Goal: Transaction & Acquisition: Purchase product/service

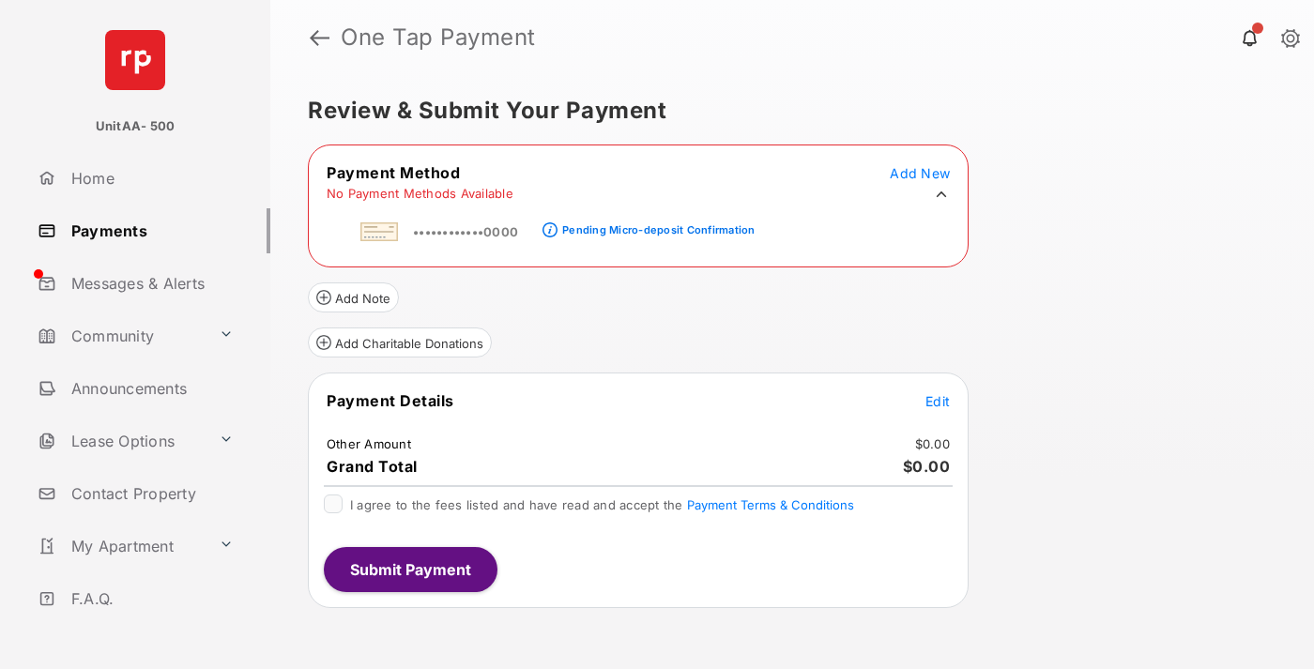
click at [655, 224] on div "Pending Micro-deposit Confirmation" at bounding box center [658, 229] width 192 height 13
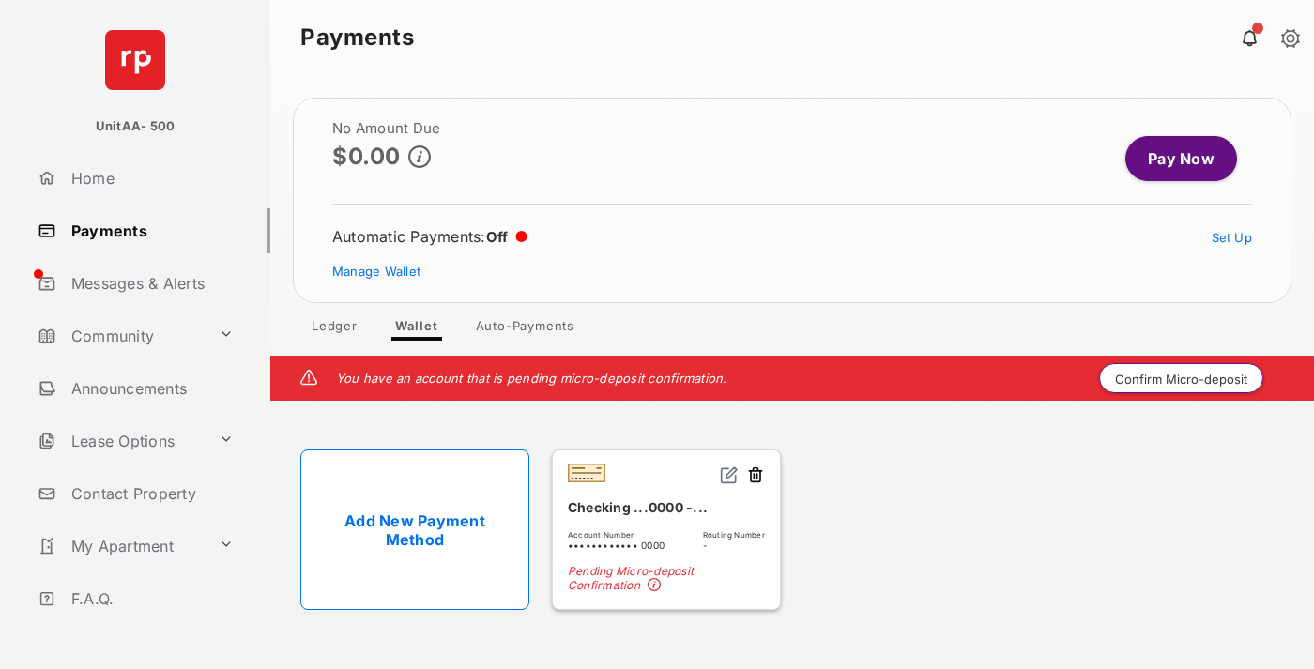
click at [1182, 378] on button "Confirm Micro-deposit" at bounding box center [1181, 378] width 164 height 30
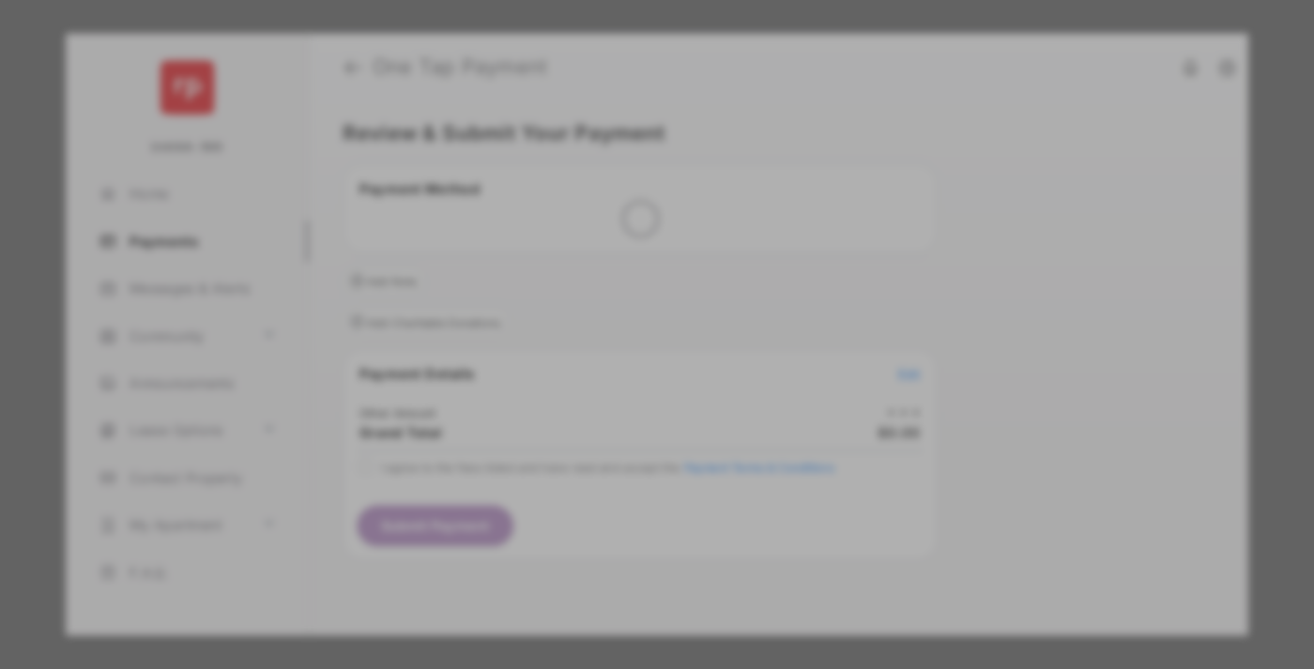
click at [622, 302] on div "Other Amount" at bounding box center [622, 318] width 304 height 32
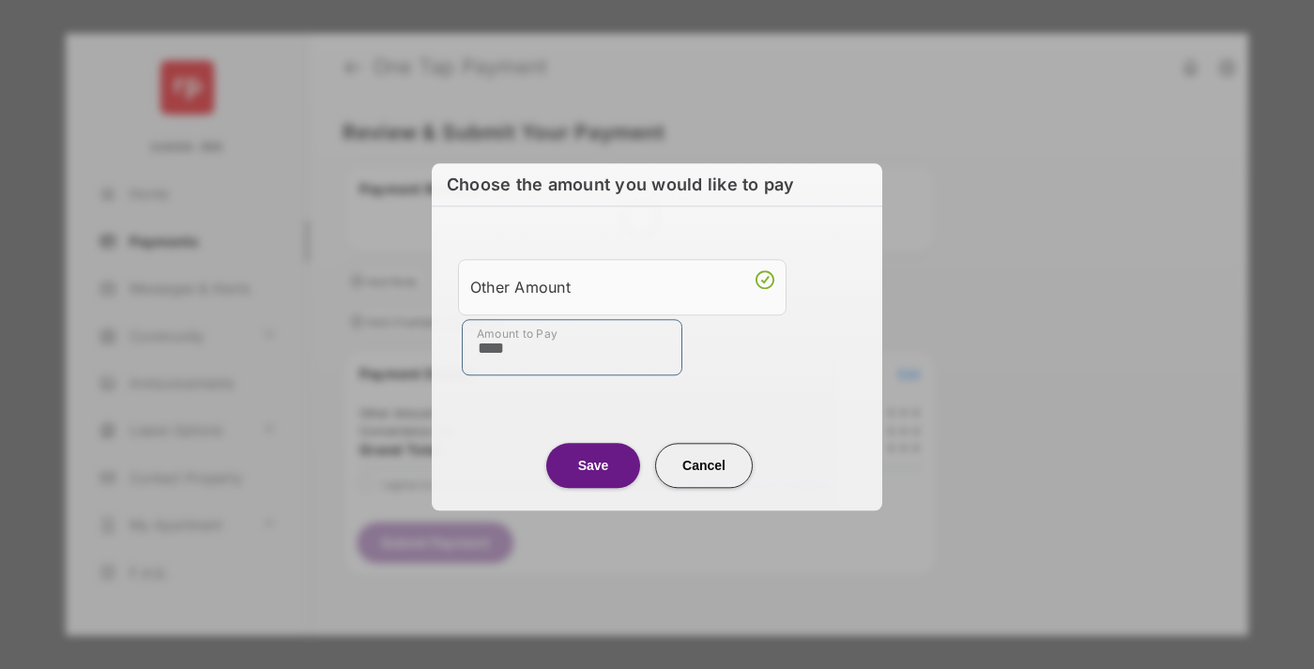
type input "****"
click at [593, 466] on button "Save" at bounding box center [593, 465] width 94 height 45
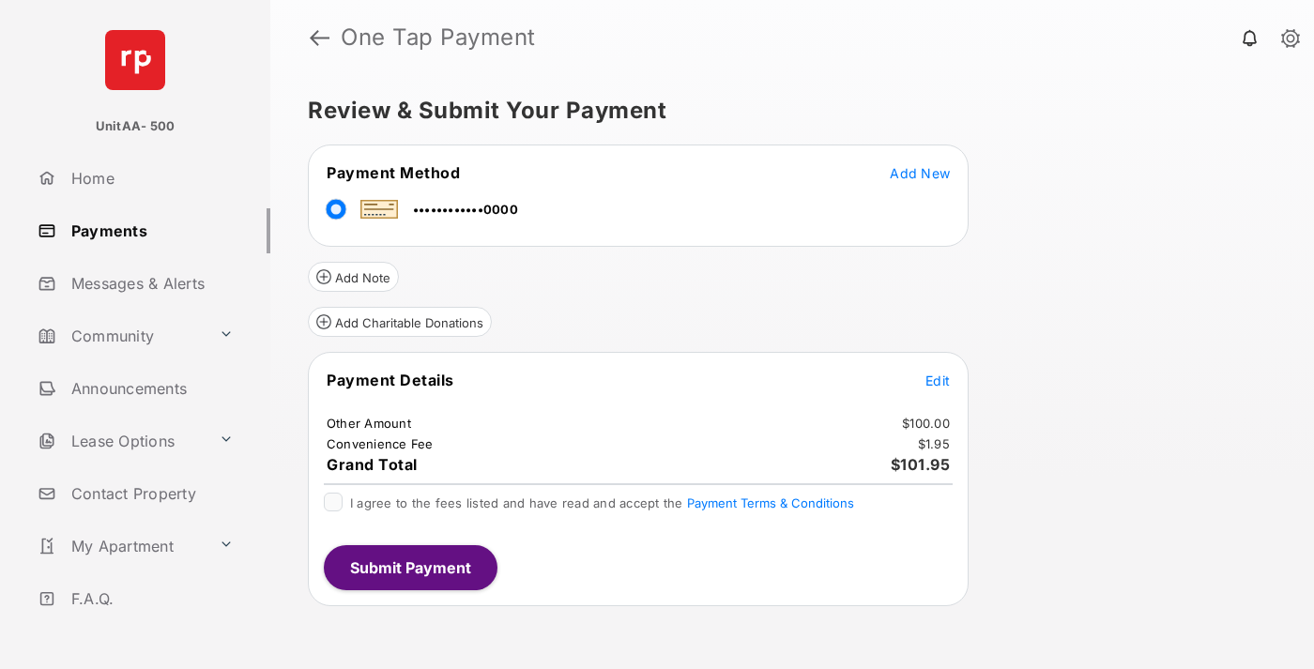
click at [938, 380] on span "Edit" at bounding box center [938, 381] width 24 height 16
click at [409, 567] on button "Submit Payment" at bounding box center [411, 567] width 174 height 45
